Goal: Find specific page/section: Find specific page/section

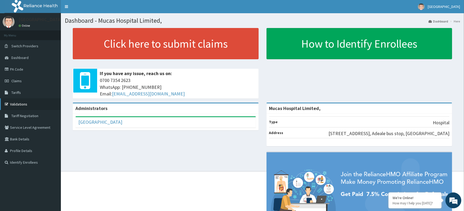
click at [31, 107] on link "Validations" at bounding box center [30, 105] width 61 height 12
click at [20, 103] on link "Validations" at bounding box center [30, 105] width 61 height 12
